Goal: Task Accomplishment & Management: Manage account settings

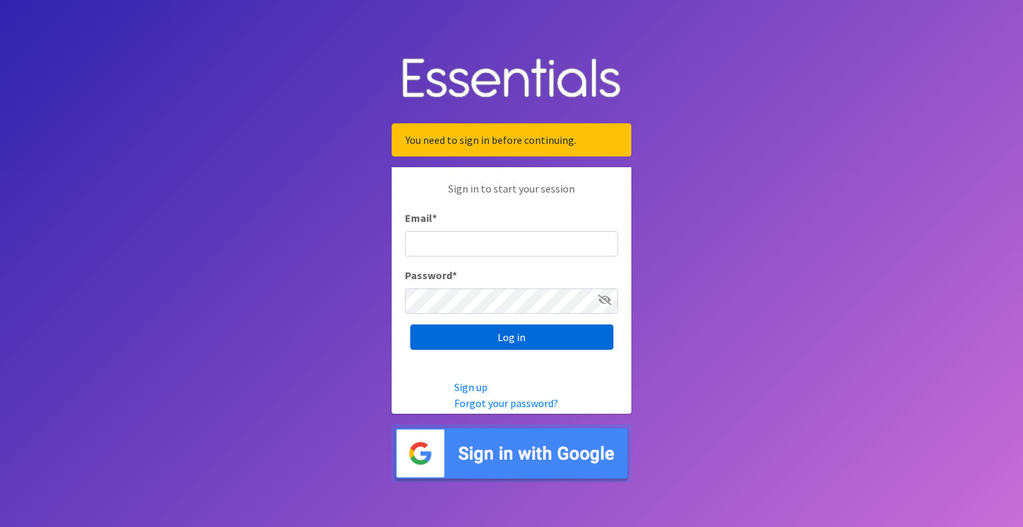
type input "outreach@carecollectiveswmi.org"
click at [519, 340] on input "Log in" at bounding box center [511, 336] width 203 height 25
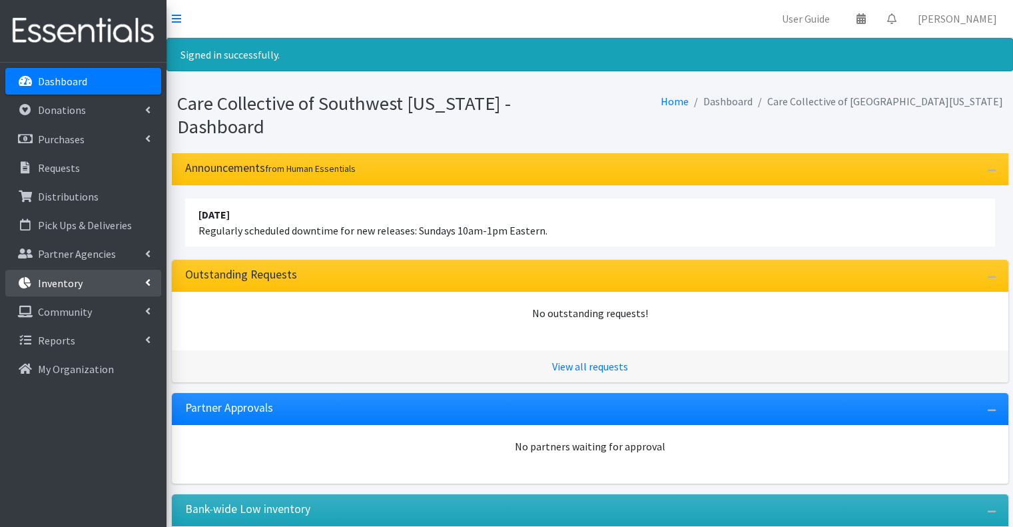
click at [107, 279] on link "Inventory" at bounding box center [83, 283] width 156 height 27
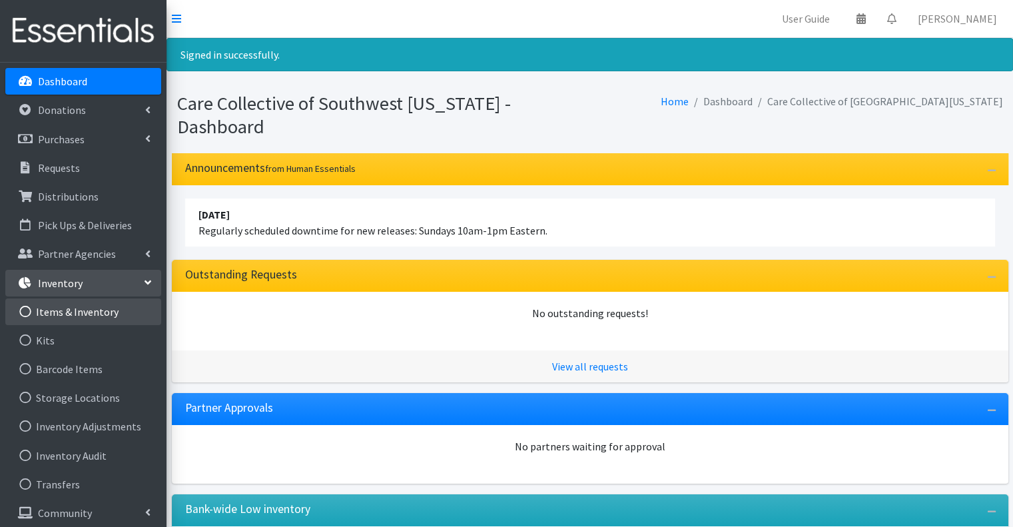
click at [93, 304] on link "Items & Inventory" at bounding box center [83, 311] width 156 height 27
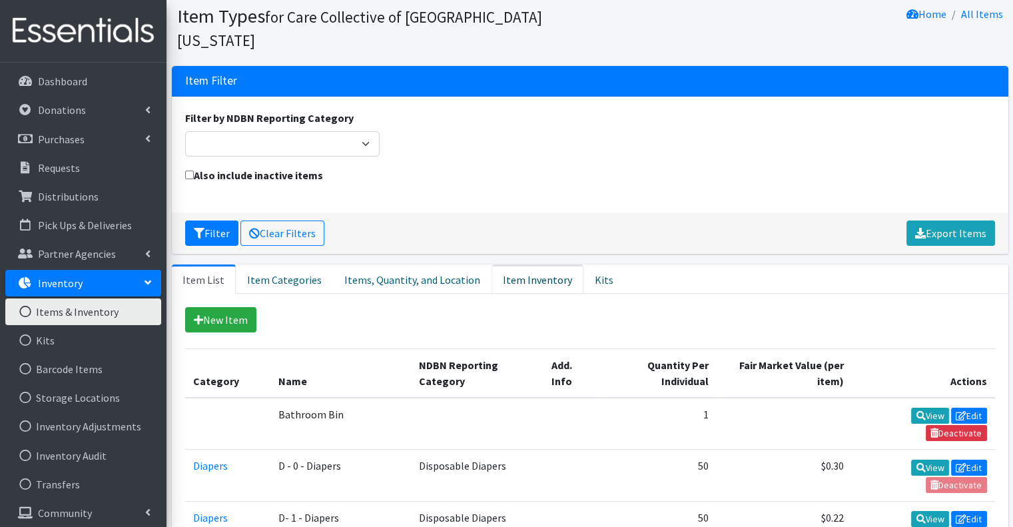
scroll to position [67, 0]
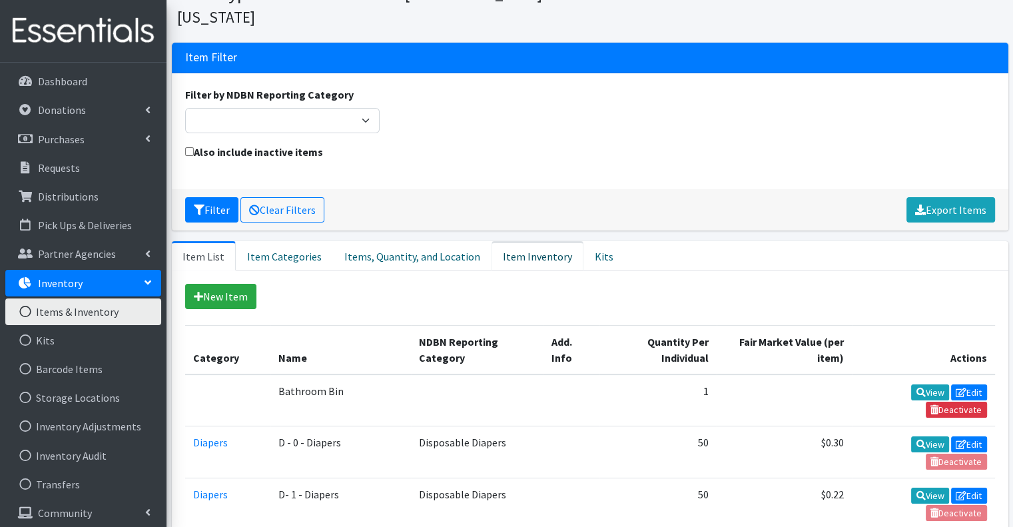
click at [526, 241] on link "Item Inventory" at bounding box center [537, 255] width 92 height 29
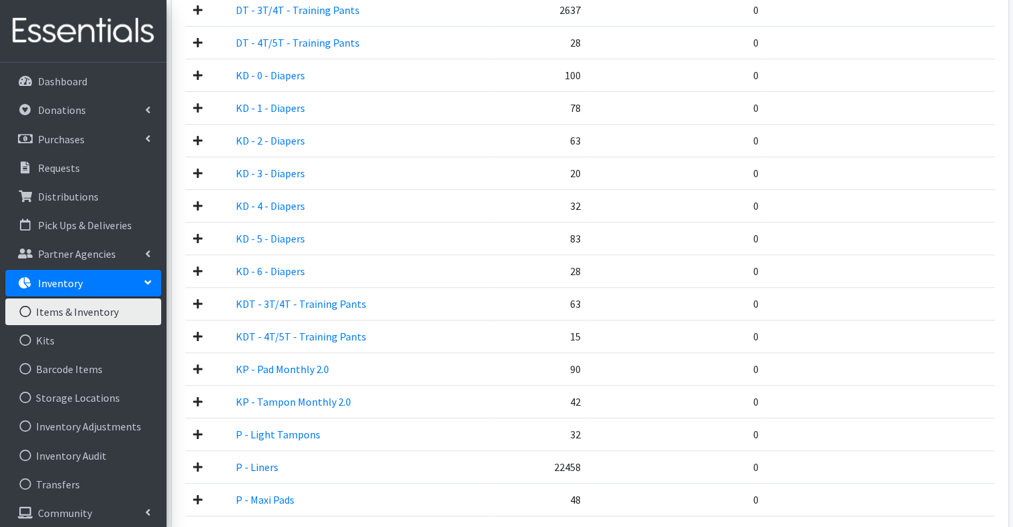
scroll to position [732, 0]
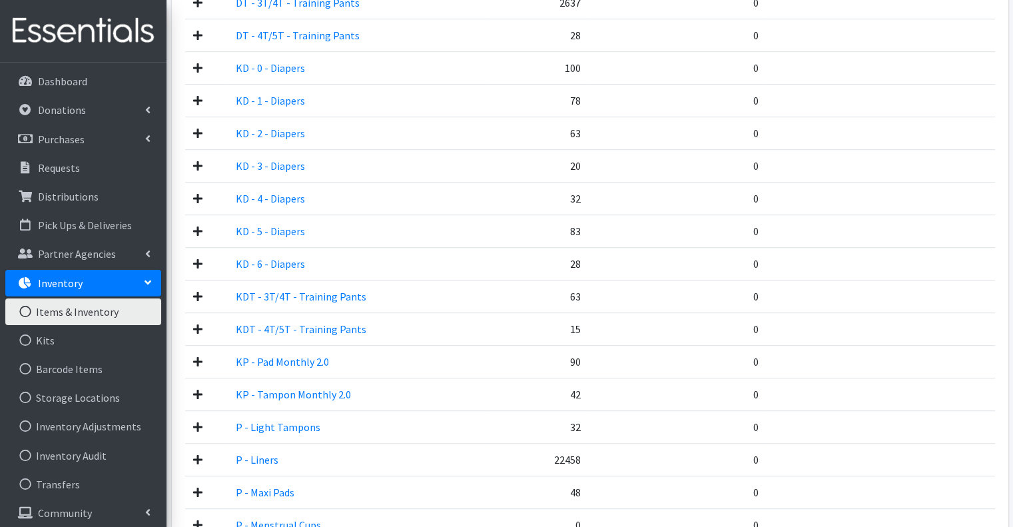
click at [530, 313] on td "15" at bounding box center [539, 329] width 100 height 33
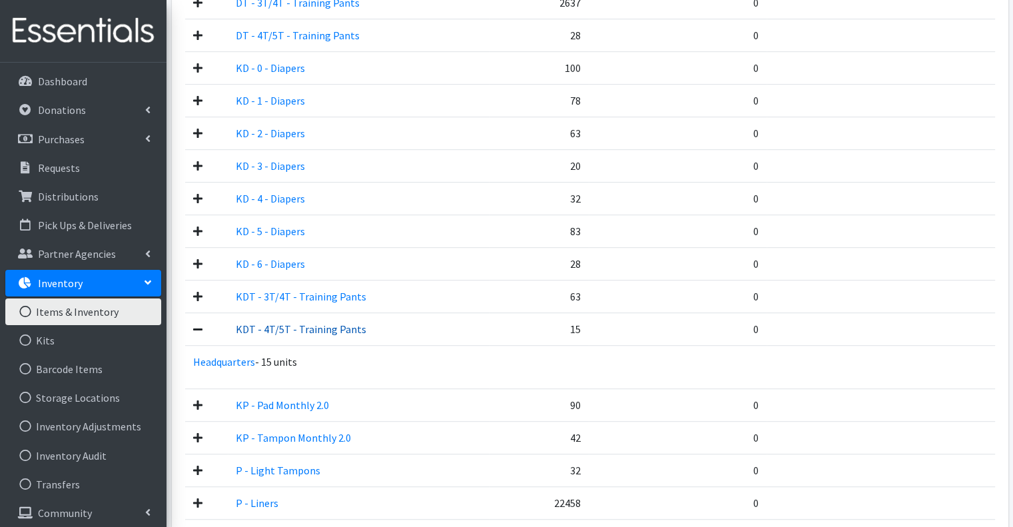
click at [312, 322] on link "KDT - 4T/5T - Training Pants" at bounding box center [301, 328] width 130 height 13
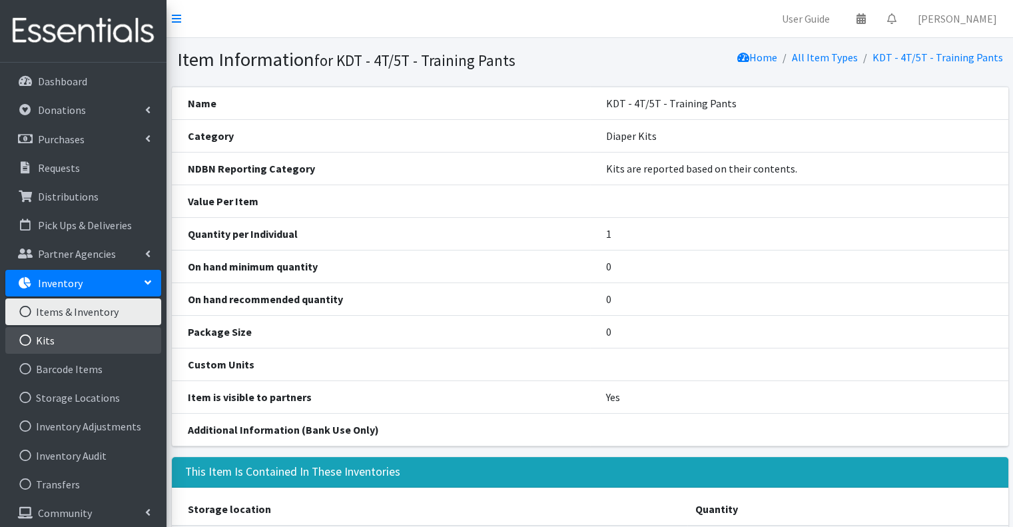
click at [97, 334] on link "Kits" at bounding box center [83, 340] width 156 height 27
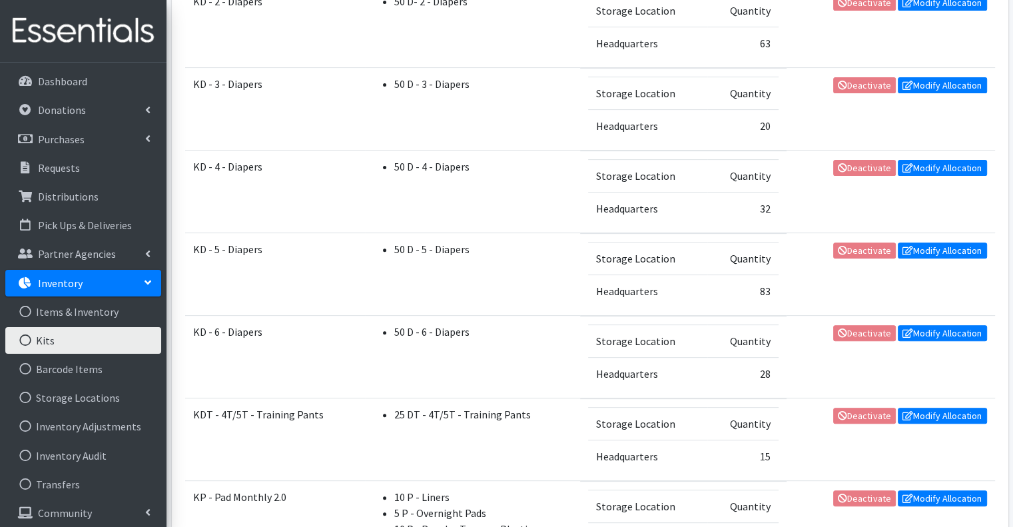
scroll to position [533, 0]
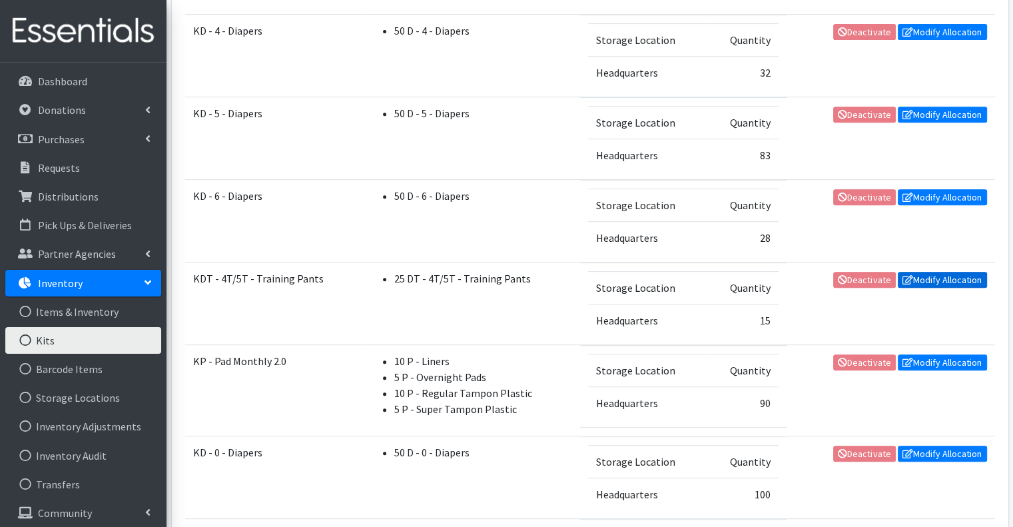
click at [937, 279] on link "Modify Allocation" at bounding box center [941, 280] width 89 height 16
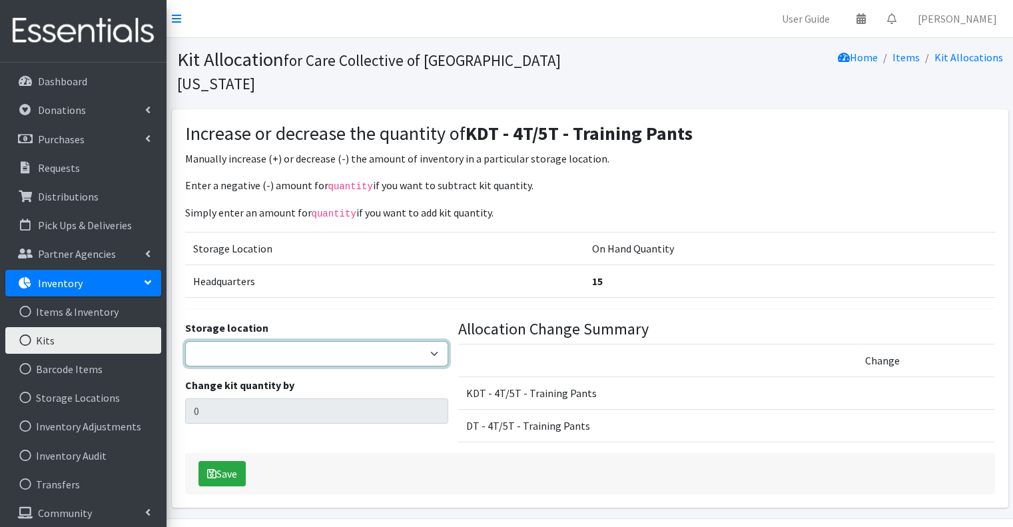
click at [334, 341] on select "Headquarters" at bounding box center [316, 353] width 263 height 25
select select "491"
click at [185, 341] on select "Headquarters" at bounding box center [316, 353] width 263 height 25
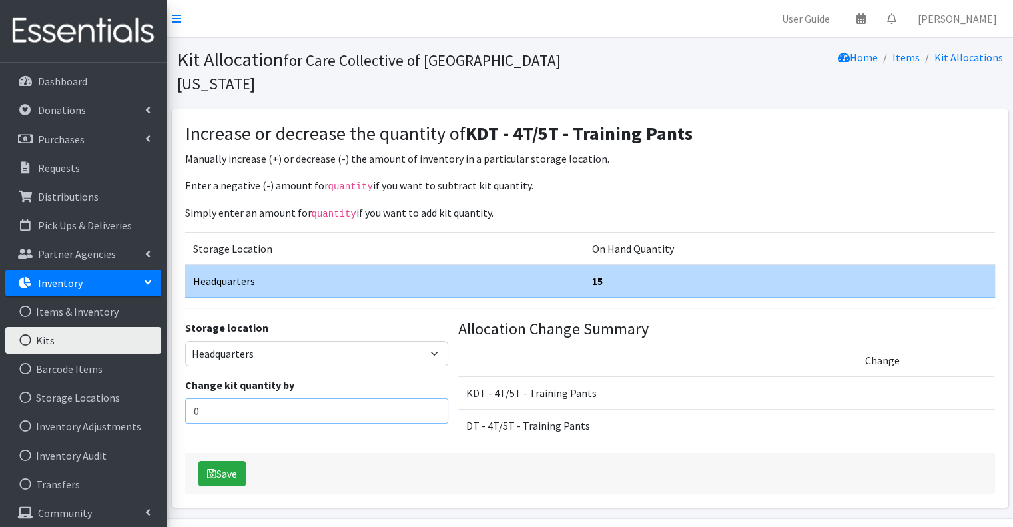
click at [317, 398] on input "0" at bounding box center [316, 410] width 263 height 25
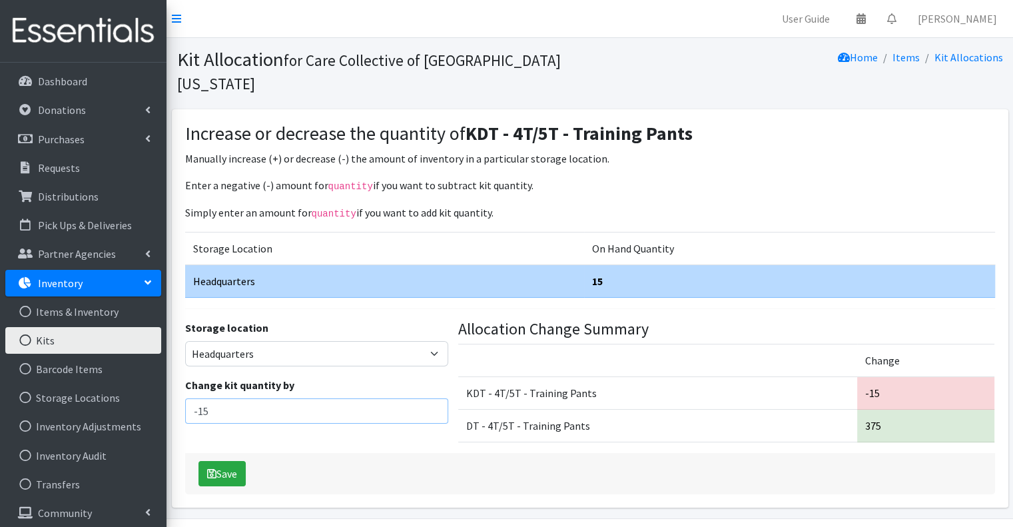
type input "-15"
click at [342, 457] on div "Save" at bounding box center [590, 473] width 810 height 41
click at [229, 461] on button "Save" at bounding box center [221, 473] width 47 height 25
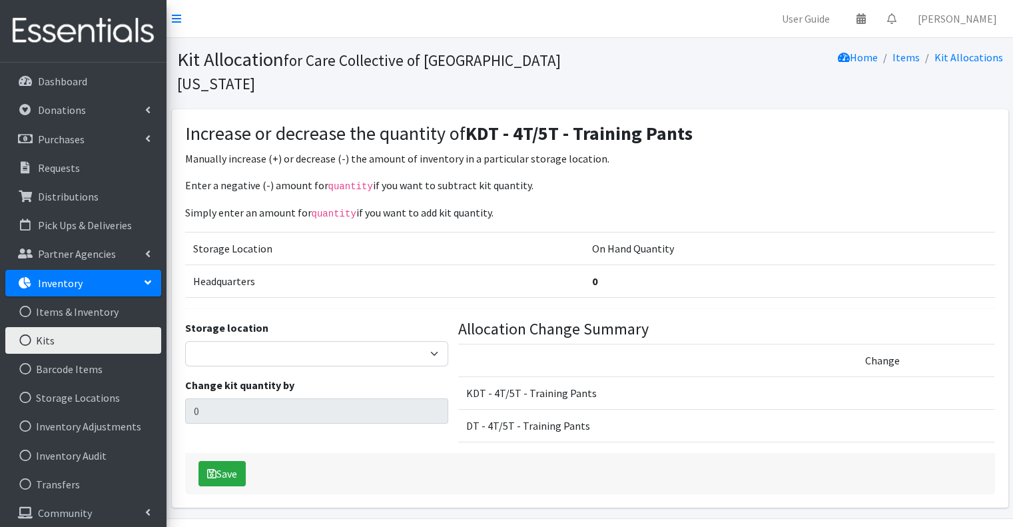
click at [359, 232] on td "Storage Location" at bounding box center [384, 248] width 399 height 33
click at [91, 310] on link "Items & Inventory" at bounding box center [83, 311] width 156 height 27
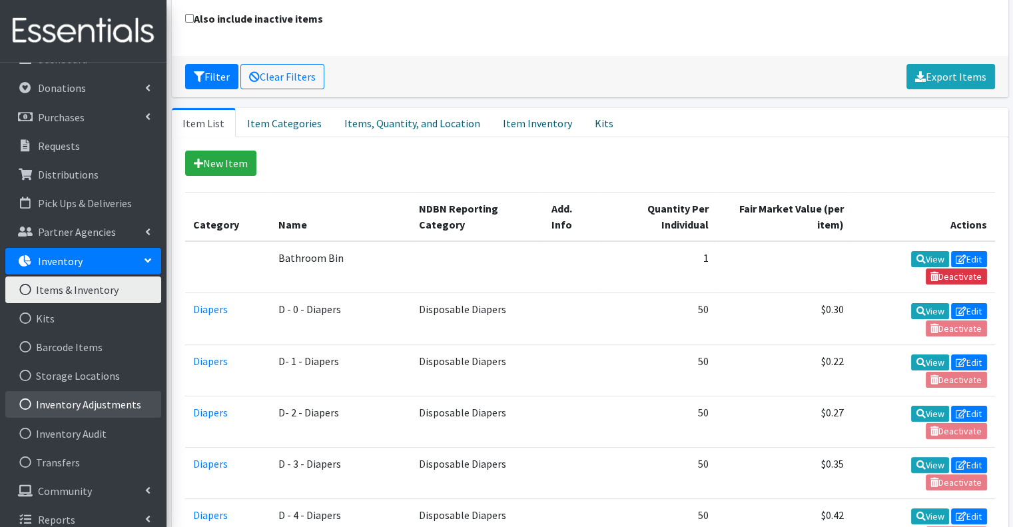
scroll to position [34, 0]
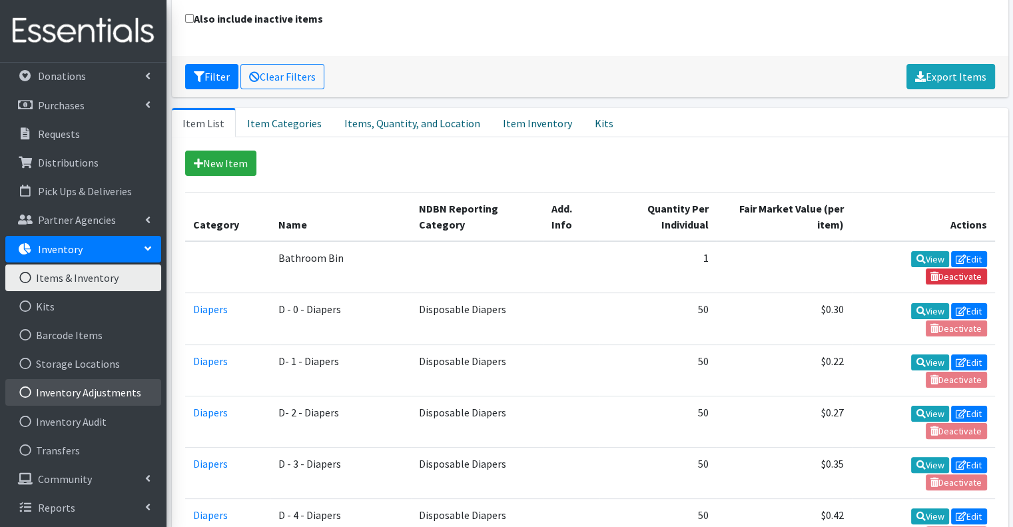
click at [91, 399] on link "Inventory Adjustments" at bounding box center [83, 392] width 156 height 27
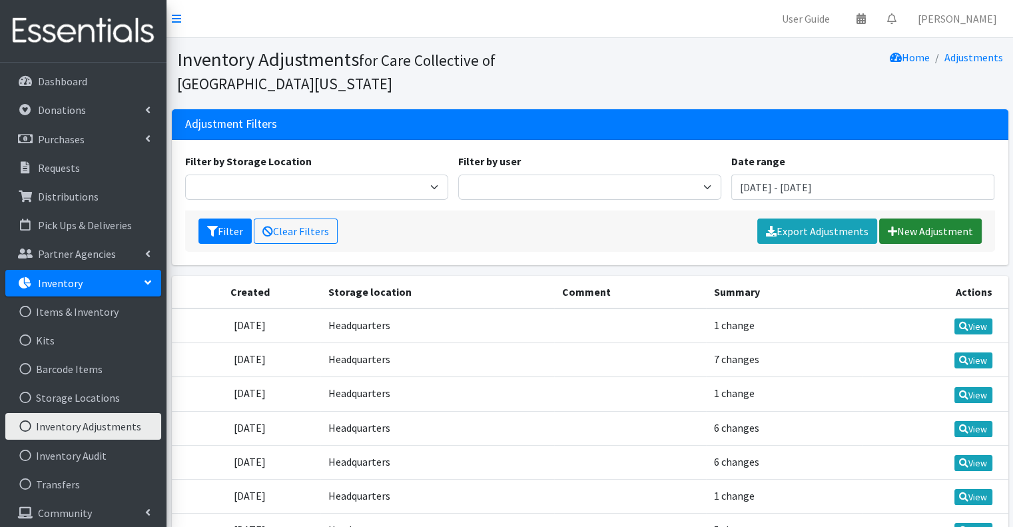
click at [907, 234] on link "New Adjustment" at bounding box center [930, 230] width 103 height 25
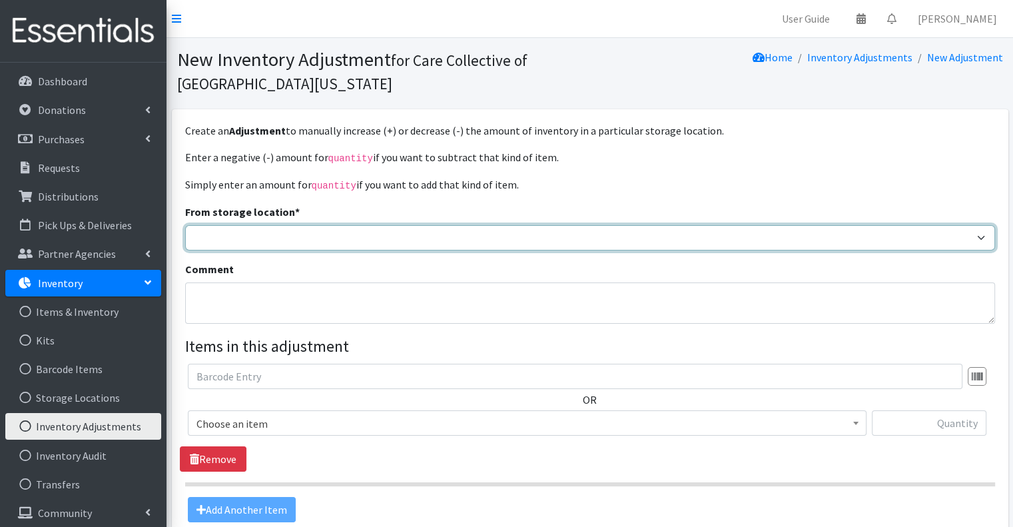
click at [348, 237] on select "Headquarters" at bounding box center [590, 237] width 810 height 25
select select "491"
click at [185, 225] on select "Headquarters" at bounding box center [590, 237] width 810 height 25
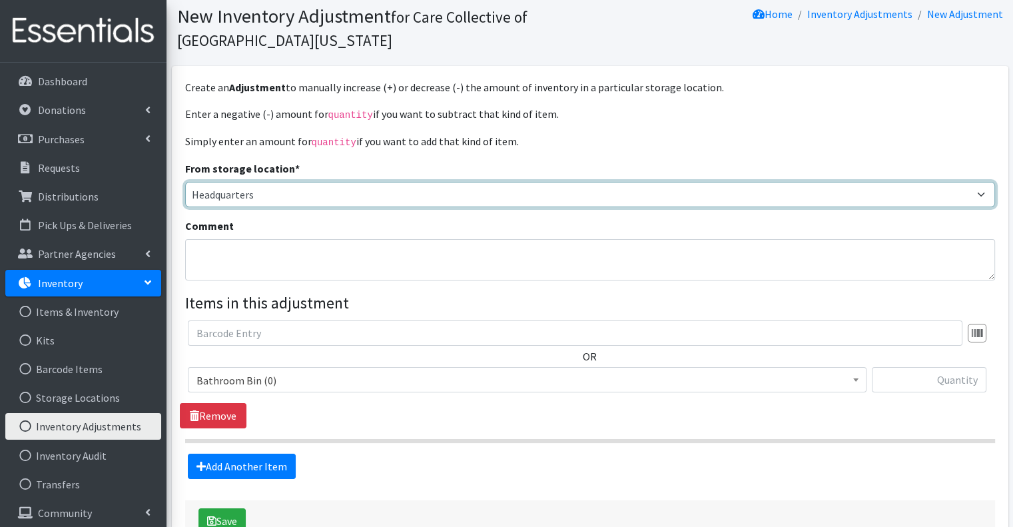
scroll to position [67, 0]
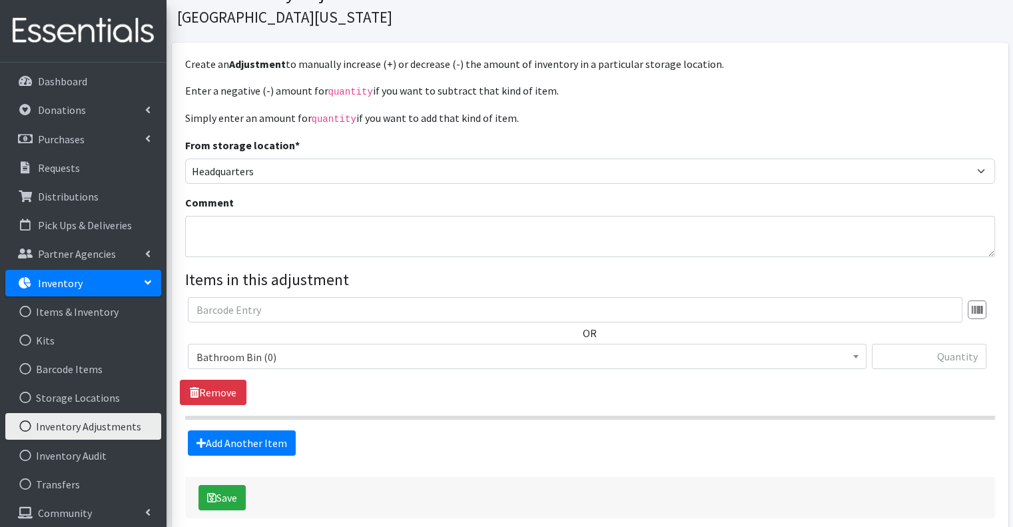
click at [309, 352] on span "Bathroom Bin (0)" at bounding box center [526, 357] width 661 height 19
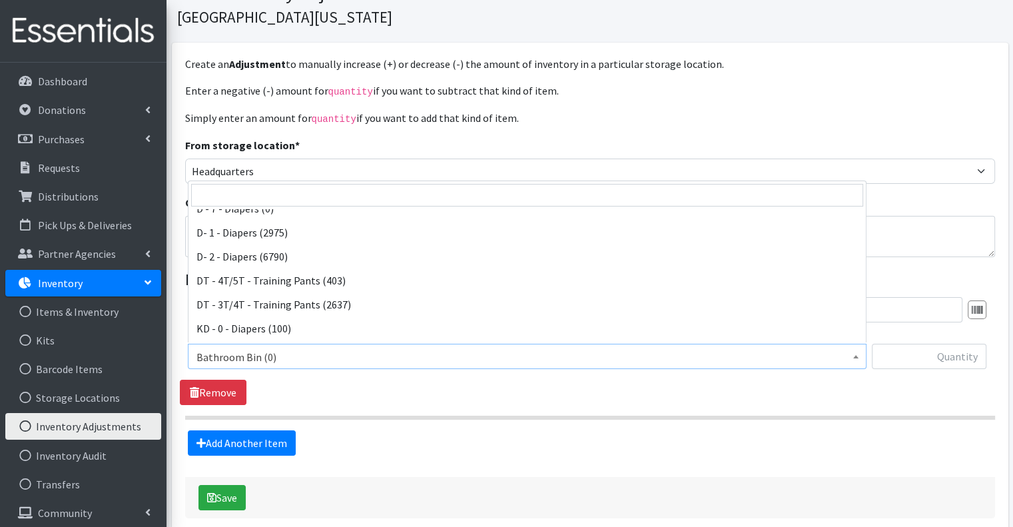
scroll to position [133, 0]
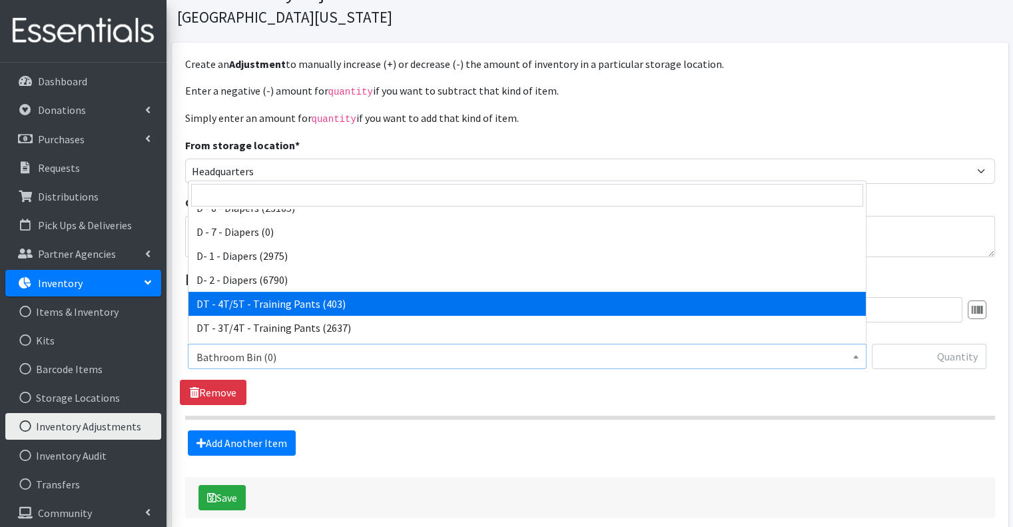
select select "15489"
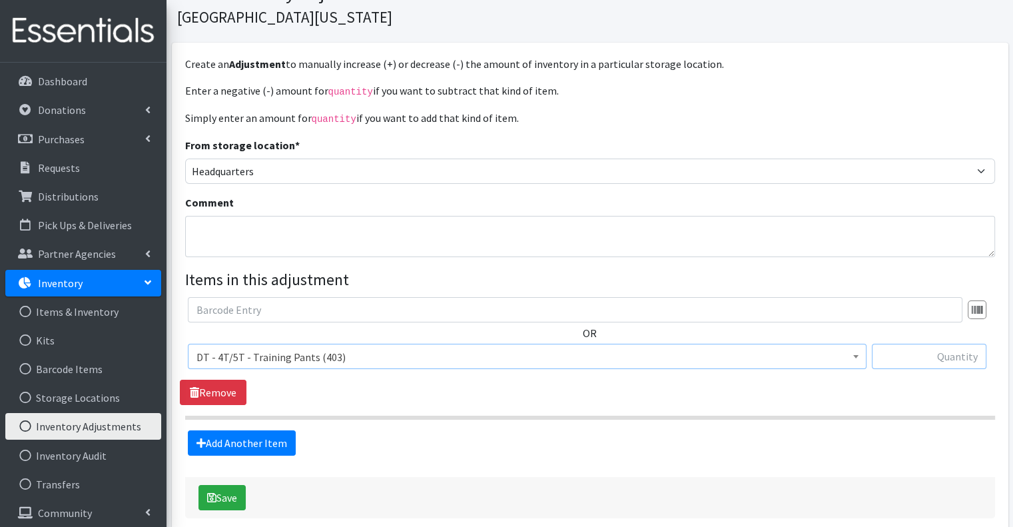
click at [904, 363] on input "text" at bounding box center [928, 356] width 115 height 25
type input "-403"
click at [835, 396] on div "OR Bathroom Bin (0) D - 0 - Diapers (5500) D - 3 - Diapers (589) D - 4 - Diaper…" at bounding box center [590, 351] width 820 height 108
click at [232, 491] on button "Save" at bounding box center [221, 497] width 47 height 25
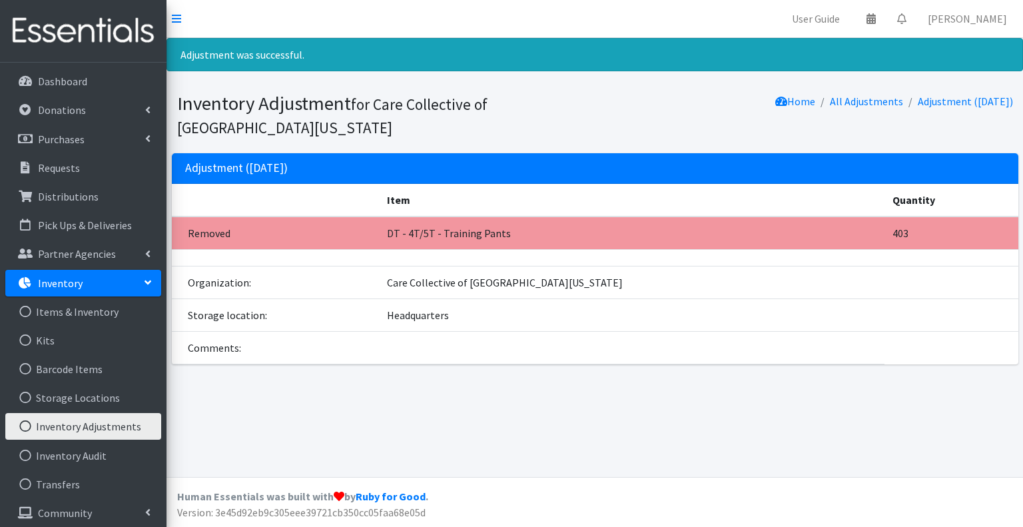
drag, startPoint x: 493, startPoint y: 441, endPoint x: 285, endPoint y: 366, distance: 220.9
click at [488, 437] on div "Adjustment was successful. Inventory Adjustment for Care Collective of Southwes…" at bounding box center [594, 257] width 856 height 439
click at [68, 304] on link "Items & Inventory" at bounding box center [83, 311] width 156 height 27
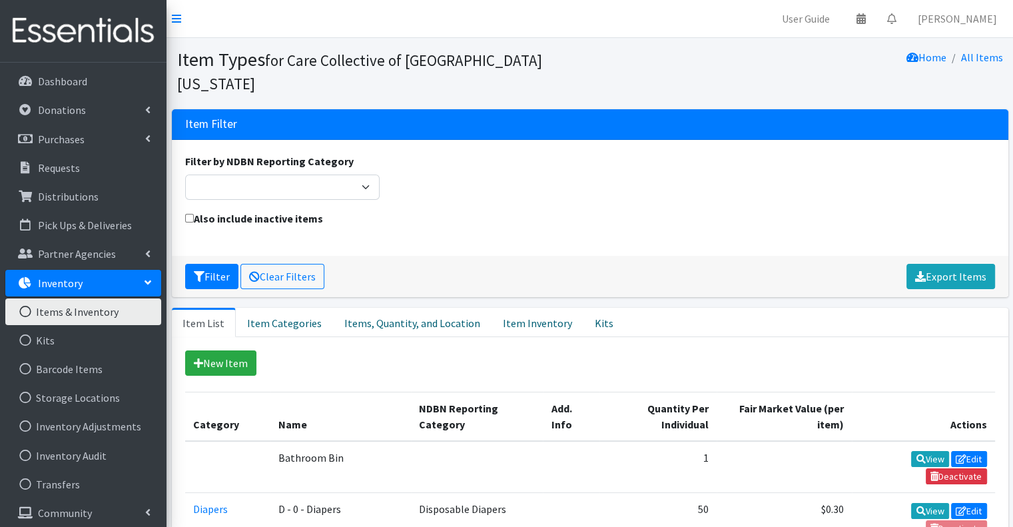
click at [555, 210] on div "Also include inactive items" at bounding box center [590, 226] width 820 height 32
click at [604, 172] on div "Filter by NDBN Reporting Category Adult Incontinence Cloth Diapers Disposable D…" at bounding box center [590, 181] width 820 height 57
click at [559, 210] on div "Also include inactive items" at bounding box center [590, 226] width 820 height 32
click at [806, 219] on div "Also include inactive items" at bounding box center [590, 226] width 820 height 32
click at [535, 158] on div "Filter by NDBN Reporting Category Adult Incontinence Cloth Diapers Disposable D…" at bounding box center [590, 181] width 820 height 57
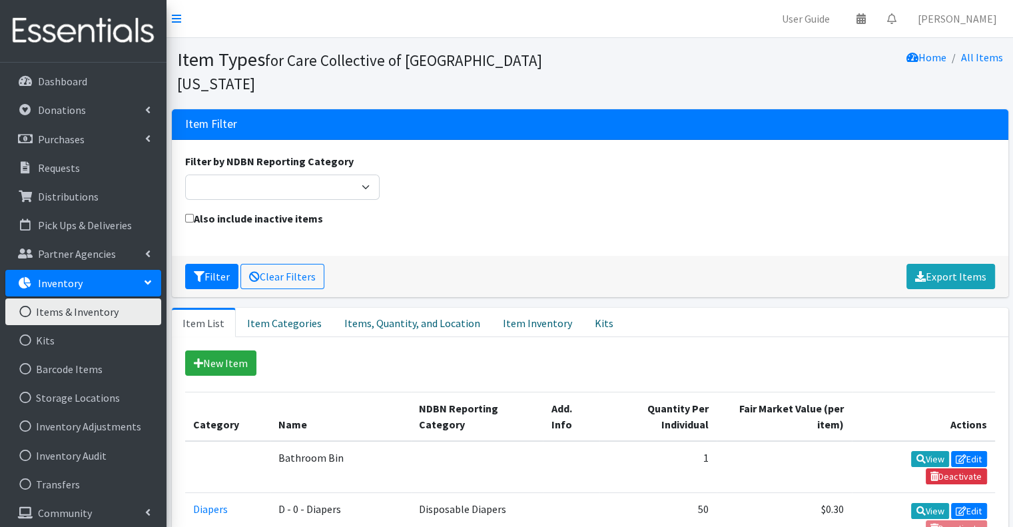
click at [549, 164] on div "Filter by NDBN Reporting Category Adult Incontinence Cloth Diapers Disposable D…" at bounding box center [590, 181] width 820 height 57
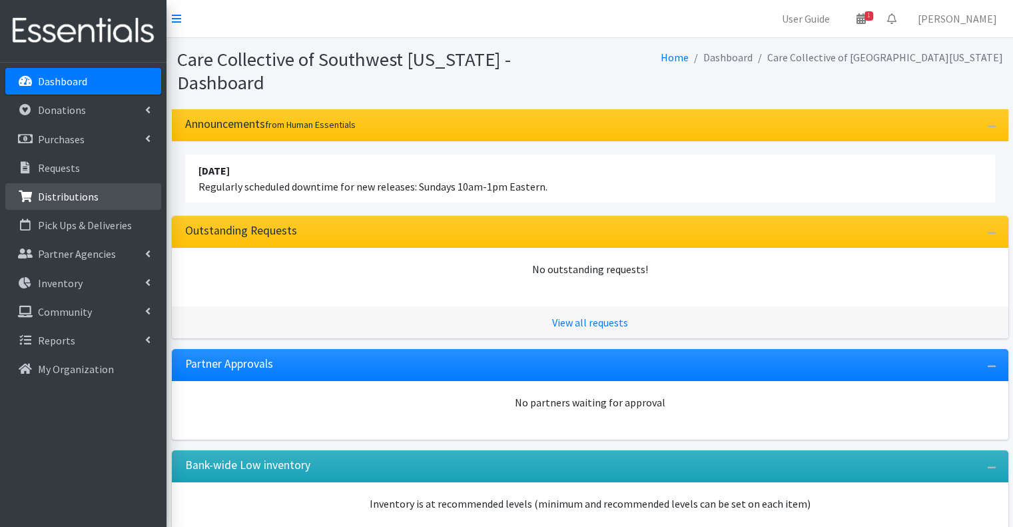
click at [142, 196] on link "Distributions" at bounding box center [83, 196] width 156 height 27
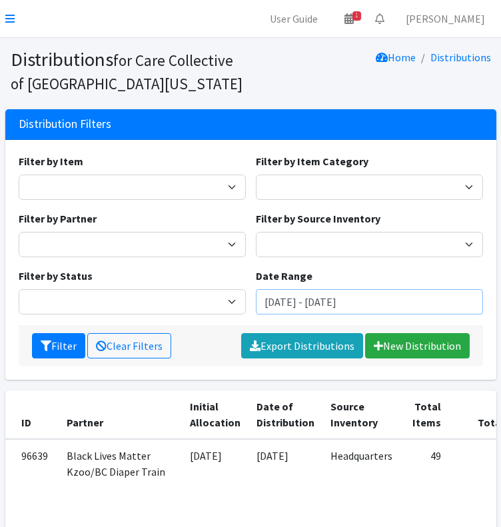
click at [337, 296] on input "[DATE] - [DATE]" at bounding box center [369, 301] width 227 height 25
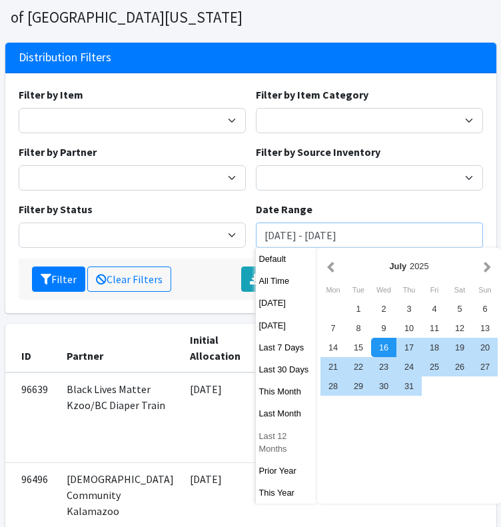
scroll to position [133, 0]
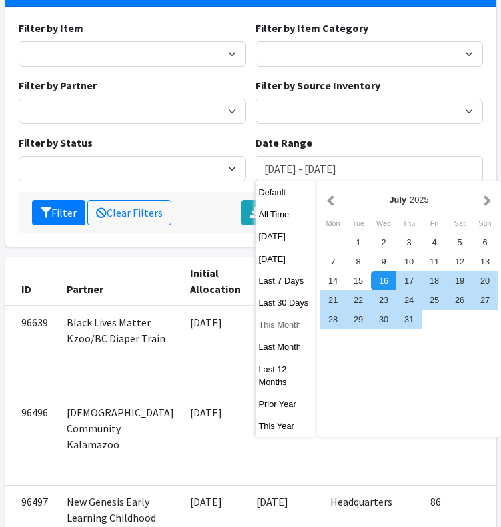
click at [281, 327] on button "This Month" at bounding box center [287, 324] width 62 height 19
type input "[DATE] - [DATE]"
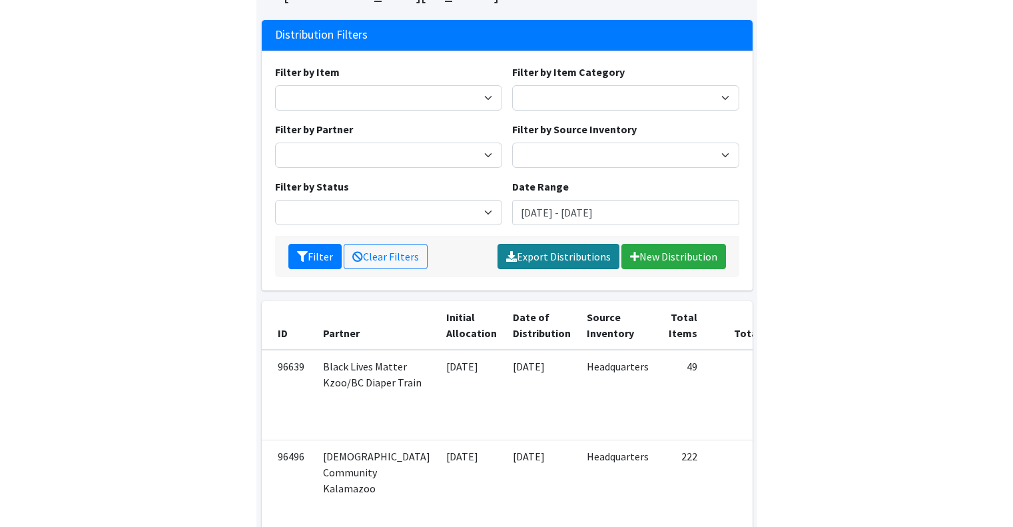
scroll to position [67, 0]
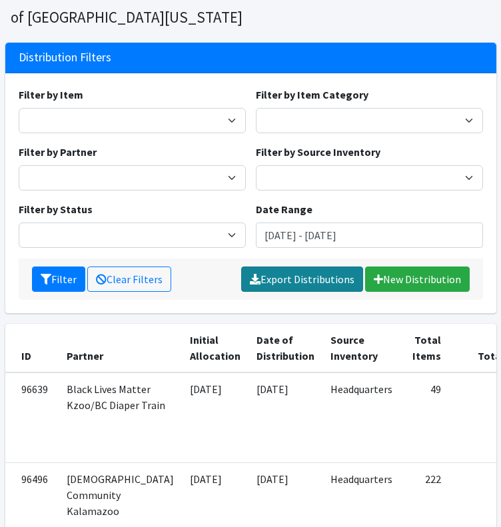
click at [322, 281] on link "Export Distributions" at bounding box center [302, 278] width 122 height 25
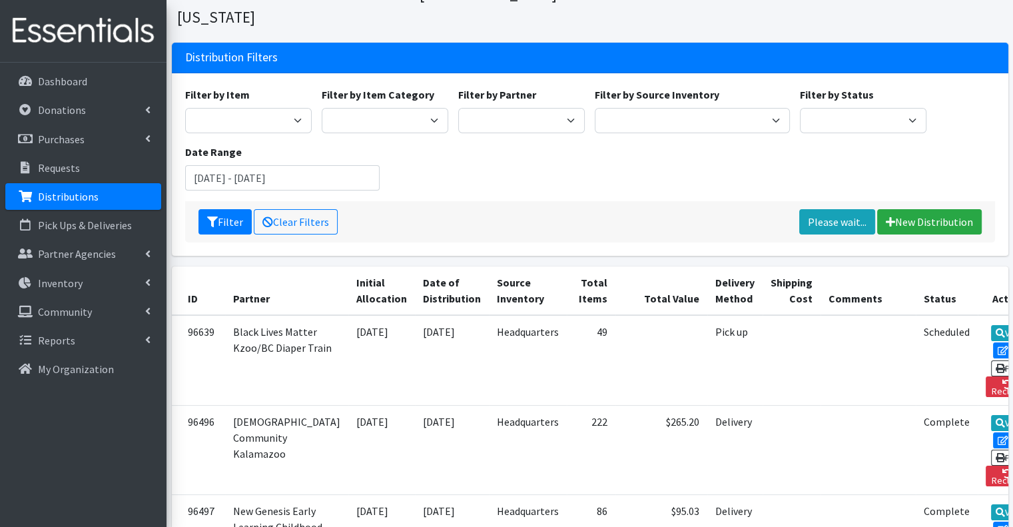
click at [591, 153] on div "Filter by Item 0 - Diapers 2.0 Bathroom Bin D - 0 - Diapers D- 1 - Diapers D- 2…" at bounding box center [590, 144] width 820 height 115
click at [436, 148] on div "Filter by Item 0 - Diapers 2.0 Bathroom Bin D - 0 - Diapers D- 1 - Diapers D- 2…" at bounding box center [590, 144] width 820 height 115
click at [693, 158] on div "Filter by Item 0 - Diapers 2.0 Bathroom Bin D - 0 - Diapers D- 1 - Diapers D- 2…" at bounding box center [590, 144] width 820 height 115
